Goal: Information Seeking & Learning: Check status

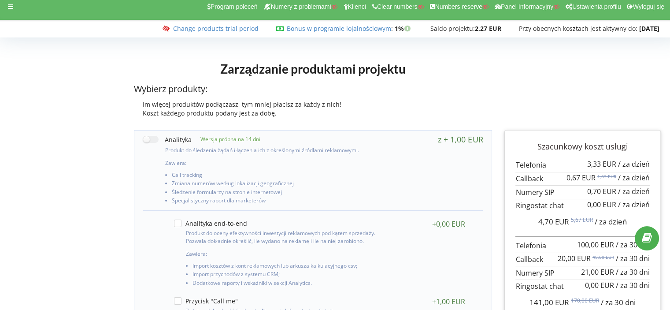
scroll to position [0, 0]
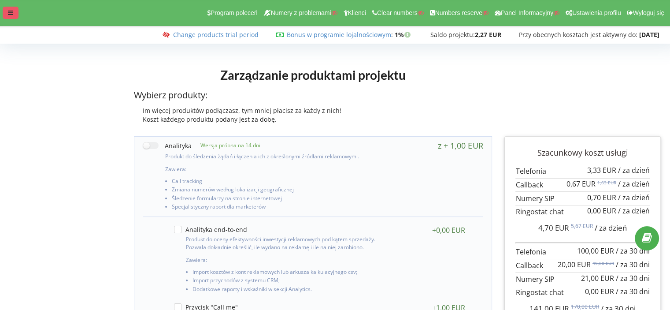
click at [12, 12] on icon at bounding box center [10, 13] width 5 height 6
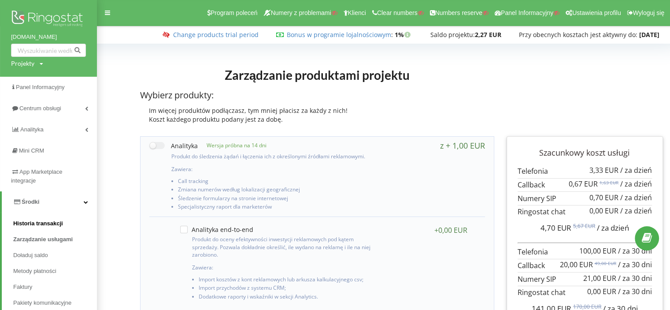
click at [41, 220] on span "Historia transakcji" at bounding box center [38, 223] width 50 height 9
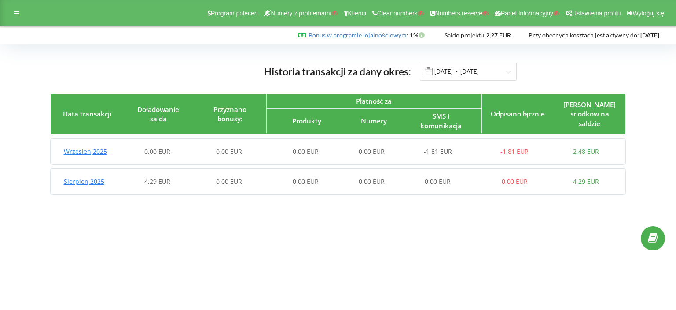
click at [91, 153] on span "Wrzesien , 2025" at bounding box center [85, 151] width 43 height 8
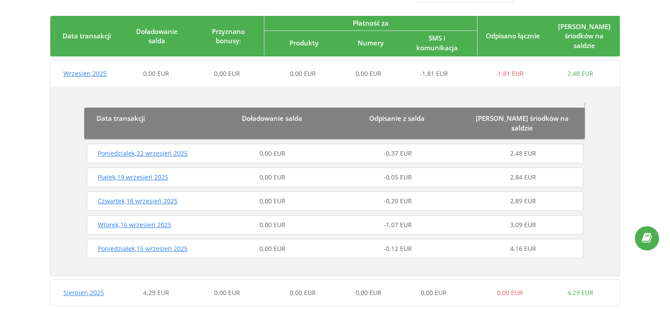
scroll to position [85, 0]
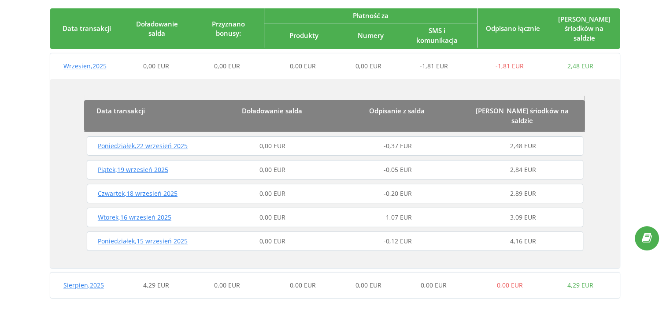
click at [151, 141] on span "Poniedziałek , 22 wrzesień 2025" at bounding box center [143, 145] width 90 height 8
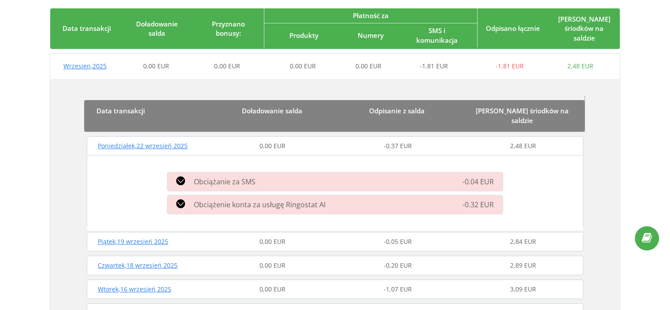
click at [146, 237] on span "Piątek , 19 wrzesień 2025" at bounding box center [133, 241] width 70 height 8
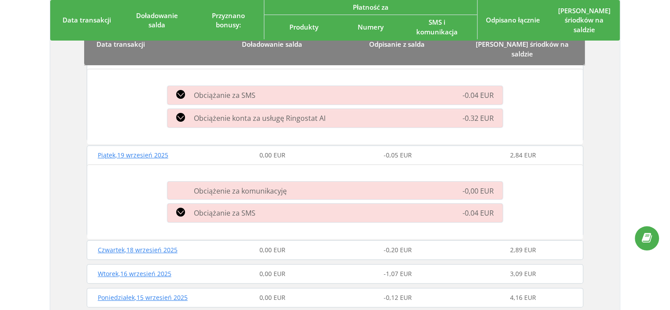
scroll to position [173, 0]
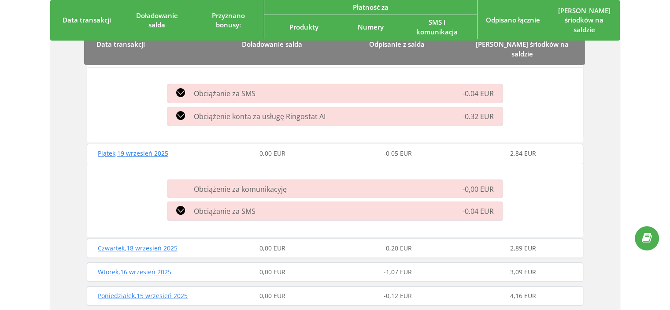
click at [169, 243] on span "Czwartek , 18 wrzesień 2025" at bounding box center [138, 247] width 80 height 8
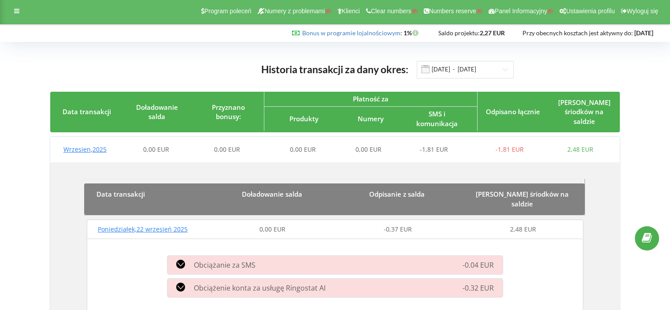
scroll to position [0, 0]
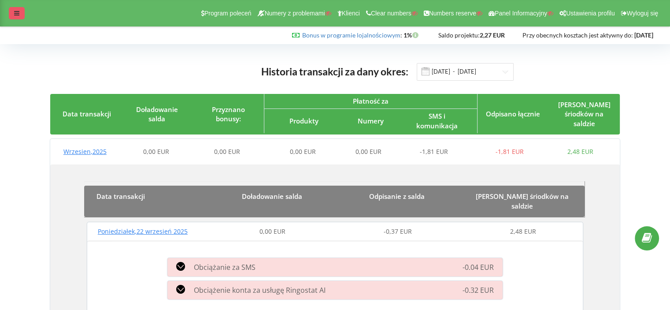
click at [19, 11] on icon at bounding box center [16, 13] width 5 height 6
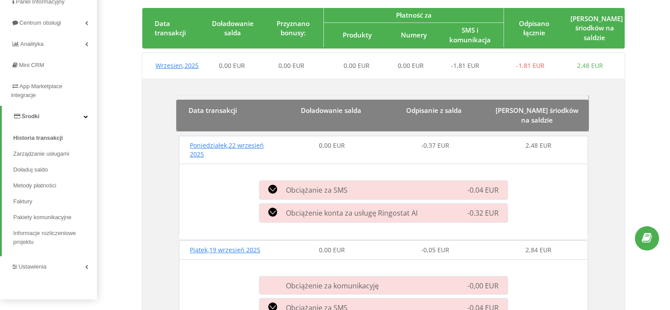
scroll to position [88, 0]
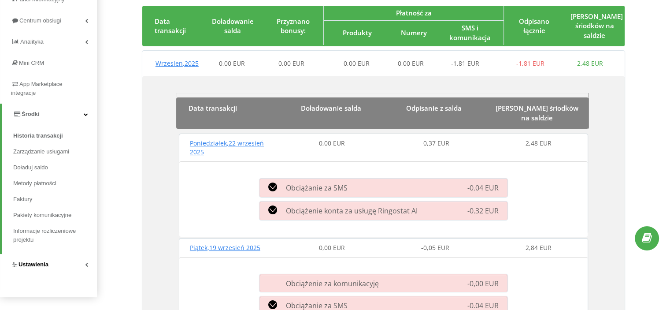
click at [54, 265] on link "Ustawienia" at bounding box center [48, 264] width 97 height 21
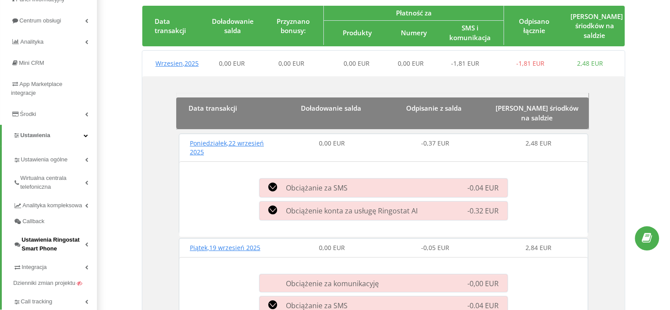
click at [41, 245] on span "Ustawienia Ringostat Smart Phone" at bounding box center [53, 244] width 63 height 18
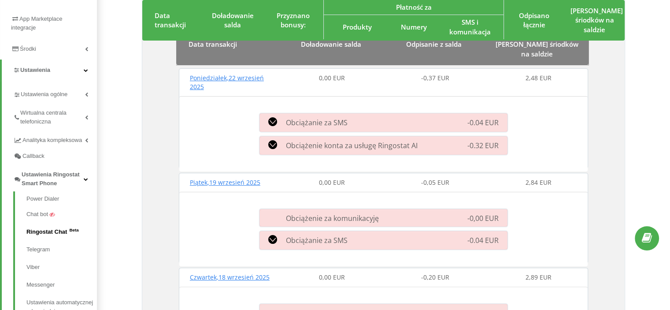
scroll to position [176, 0]
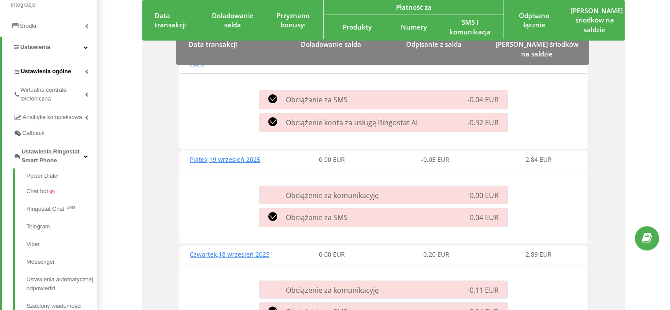
click at [62, 70] on span "Ustawienia ogólne" at bounding box center [46, 71] width 50 height 9
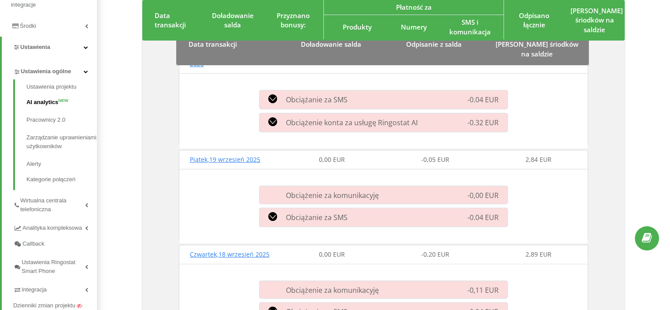
click at [39, 100] on link "AI analytics NEW" at bounding box center [61, 102] width 70 height 18
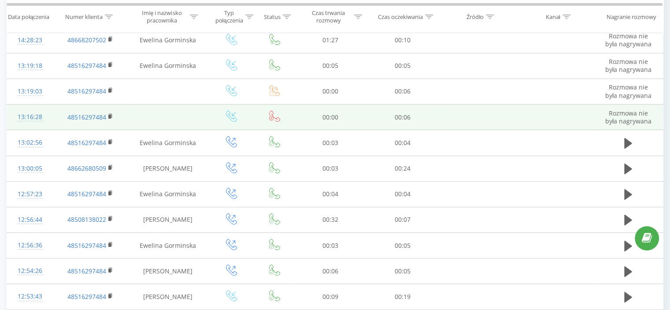
scroll to position [132, 0]
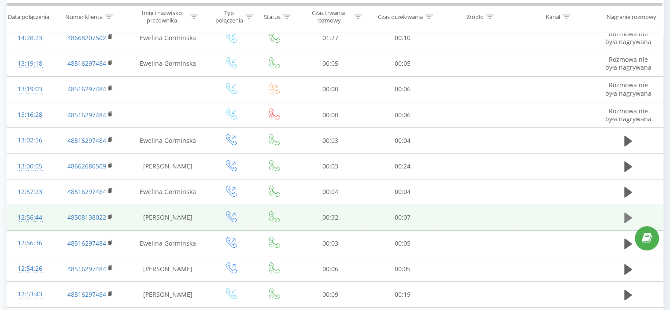
click at [625, 215] on icon at bounding box center [628, 217] width 8 height 11
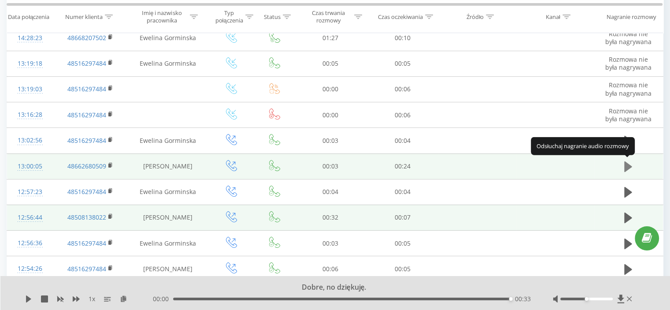
click at [626, 166] on icon at bounding box center [628, 166] width 8 height 11
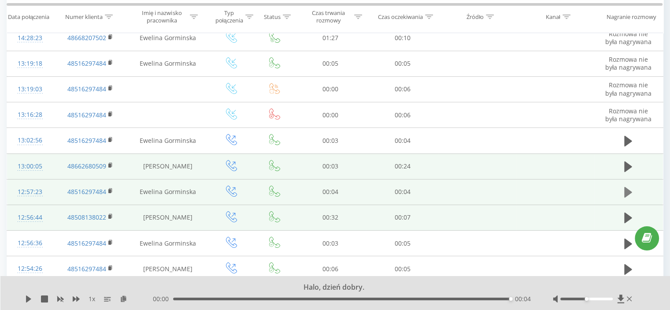
click at [628, 191] on icon at bounding box center [628, 192] width 8 height 11
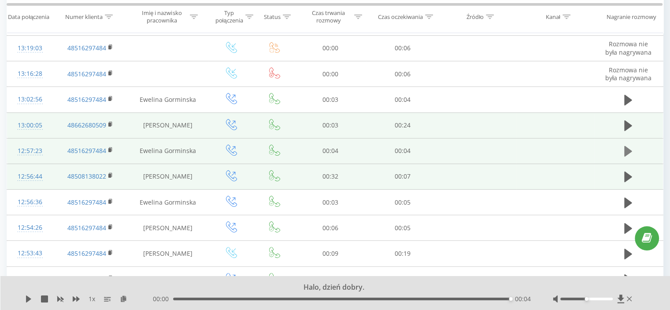
scroll to position [176, 0]
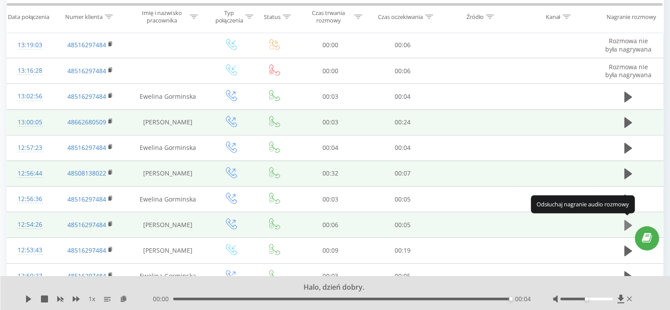
click at [628, 222] on icon at bounding box center [628, 225] width 8 height 11
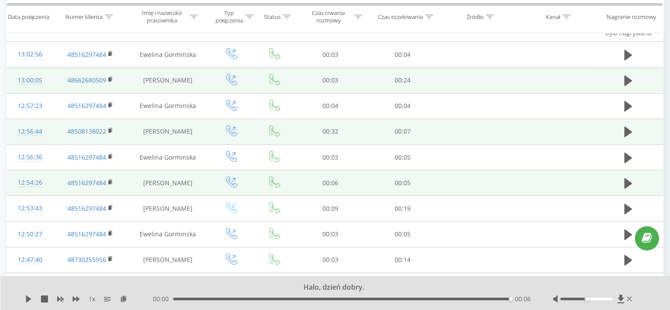
scroll to position [220, 0]
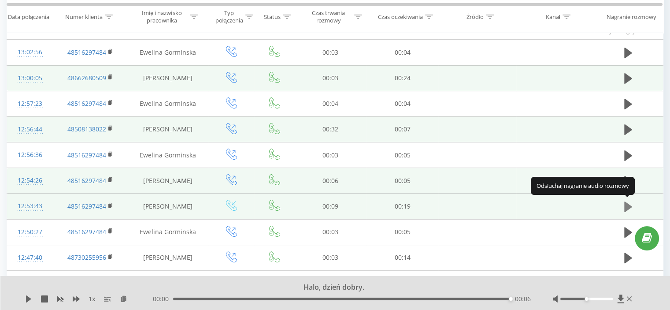
click at [628, 207] on icon at bounding box center [628, 206] width 8 height 11
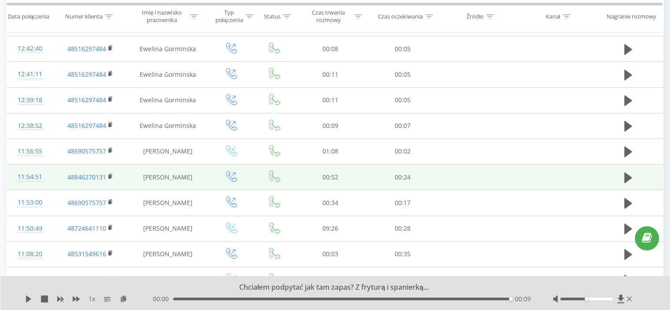
scroll to position [483, 0]
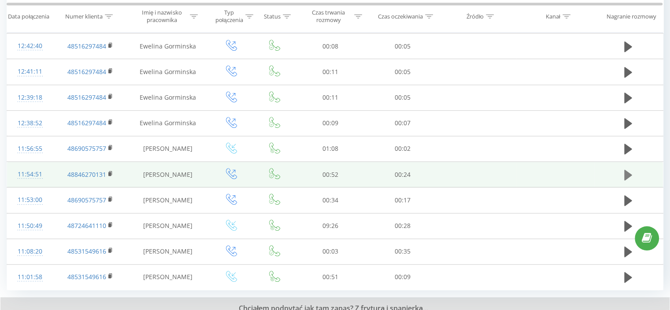
click at [627, 169] on icon at bounding box center [628, 174] width 8 height 11
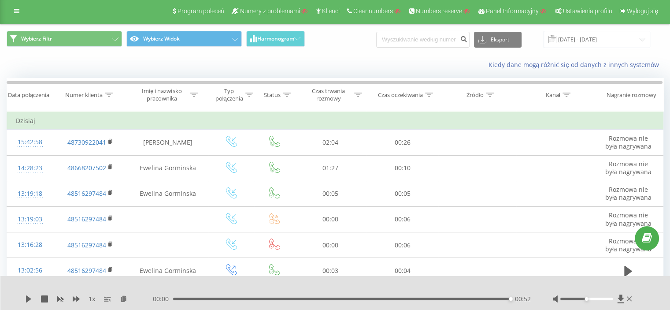
scroll to position [0, 0]
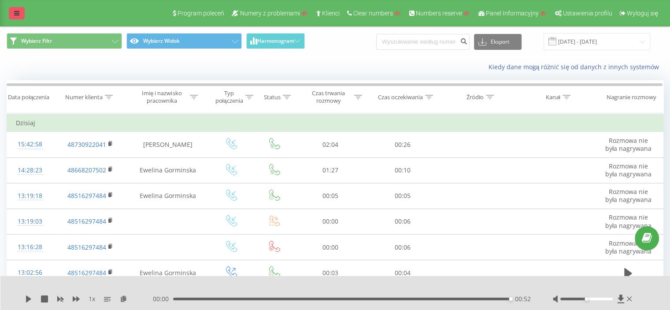
click at [16, 11] on icon at bounding box center [16, 13] width 5 height 6
